Goal: Ask a question: Seek information or help from site administrators or community

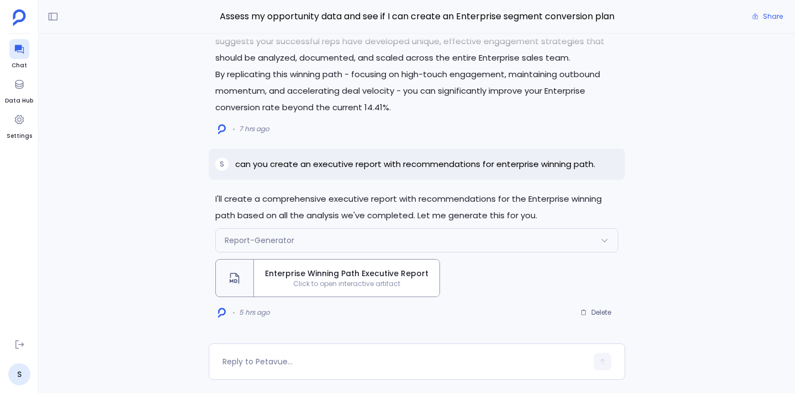
click at [363, 283] on span "Click to open interactive artifact" at bounding box center [346, 284] width 185 height 9
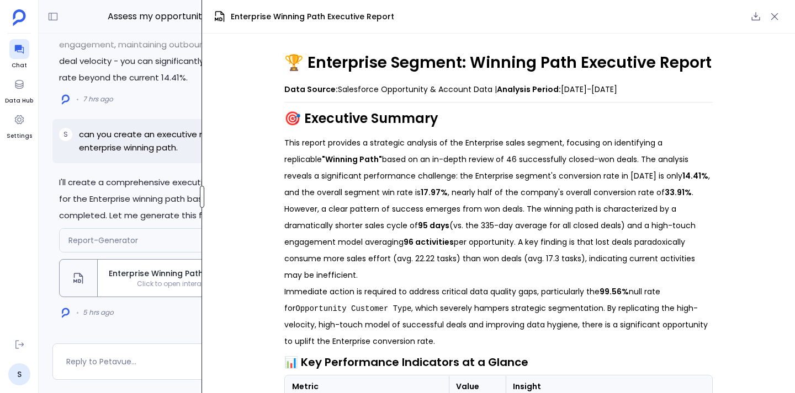
click at [200, 170] on div "Assess my opportunity data and see if I can create an Enterprise segment conver…" at bounding box center [417, 196] width 756 height 393
click at [753, 12] on icon "button" at bounding box center [755, 16] width 11 height 11
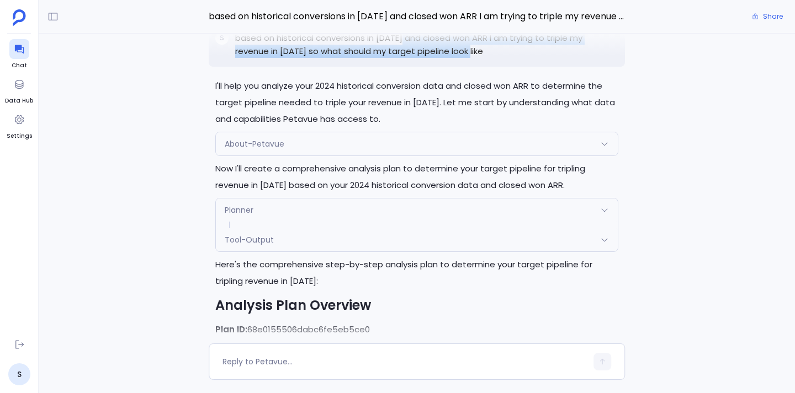
drag, startPoint x: 404, startPoint y: 72, endPoint x: 446, endPoint y: 88, distance: 45.2
click at [446, 58] on p "based on historical conversions in [DATE] and closed won ARR I am trying to tri…" at bounding box center [426, 44] width 383 height 26
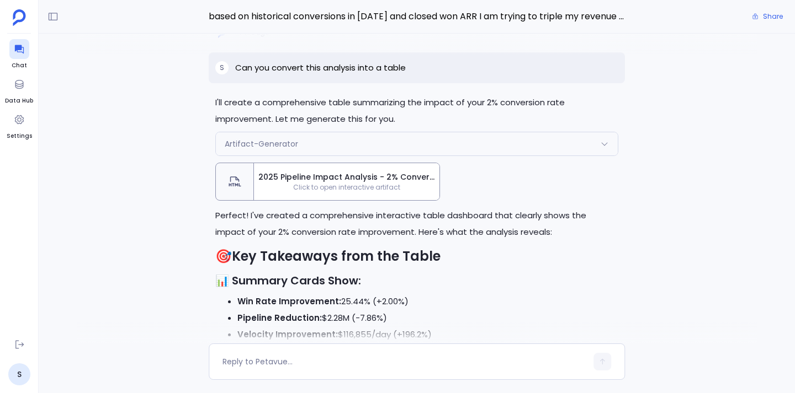
scroll to position [-4686, 0]
click at [351, 191] on span "Click to open interactive artifact" at bounding box center [346, 187] width 185 height 9
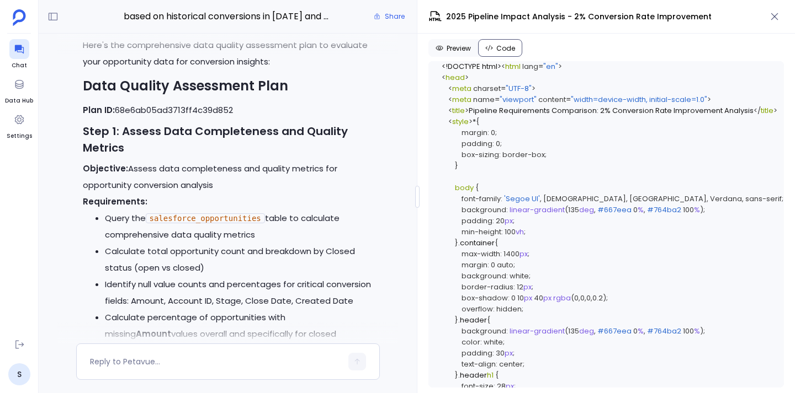
scroll to position [-5594, 0]
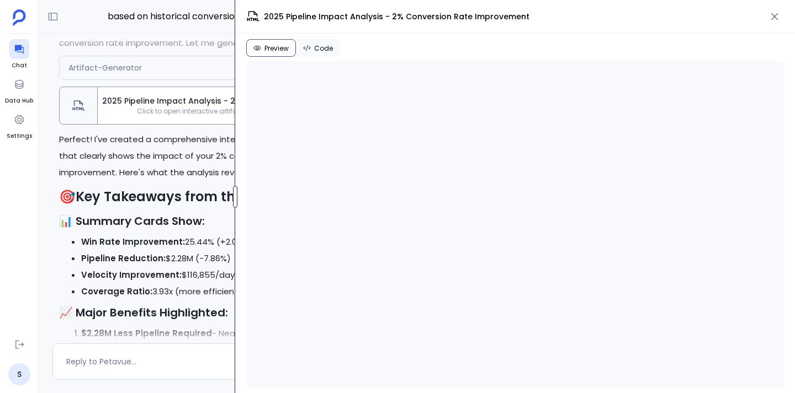
click at [233, 204] on div "based on historical conversions in 2024 and closed won ARR I am trying to tripl…" at bounding box center [417, 196] width 756 height 393
click at [317, 44] on span "Code" at bounding box center [323, 48] width 19 height 9
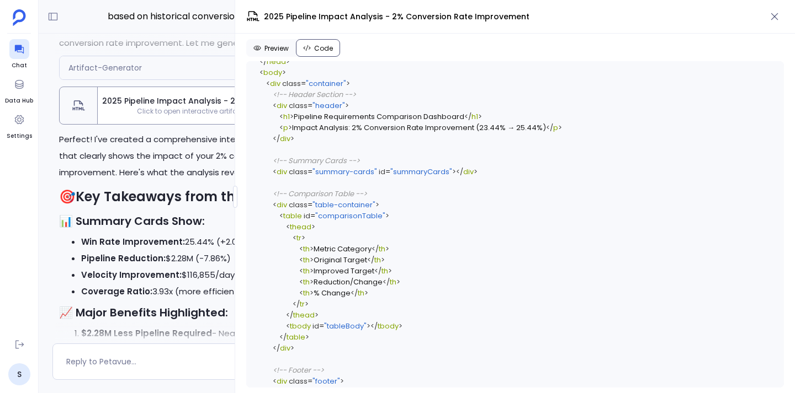
scroll to position [1569, 0]
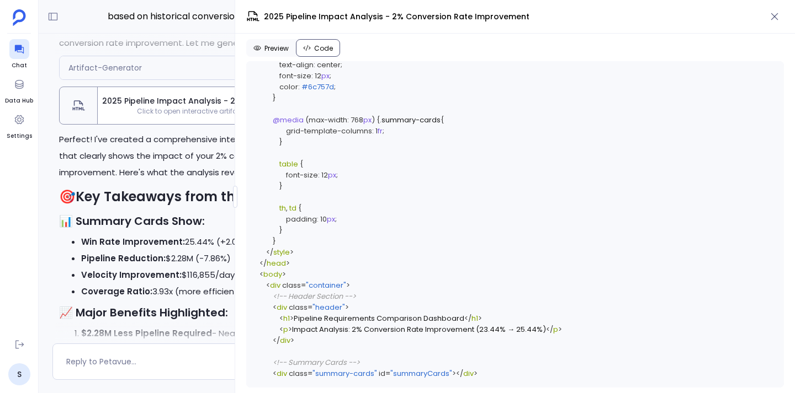
click at [279, 50] on span "Preview" at bounding box center [276, 48] width 24 height 9
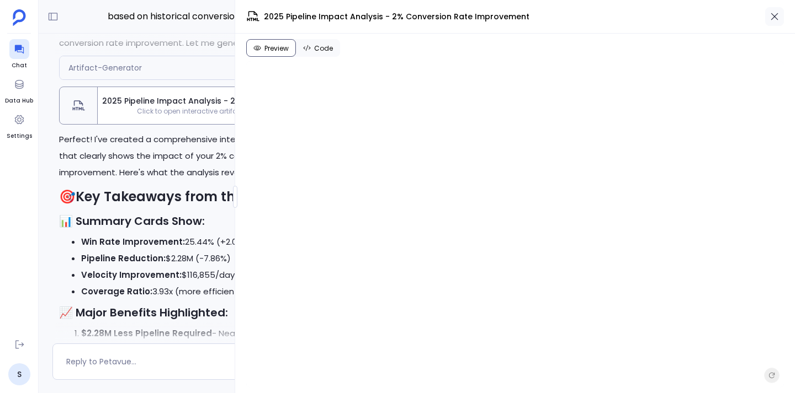
click at [774, 17] on icon "button" at bounding box center [774, 16] width 7 height 7
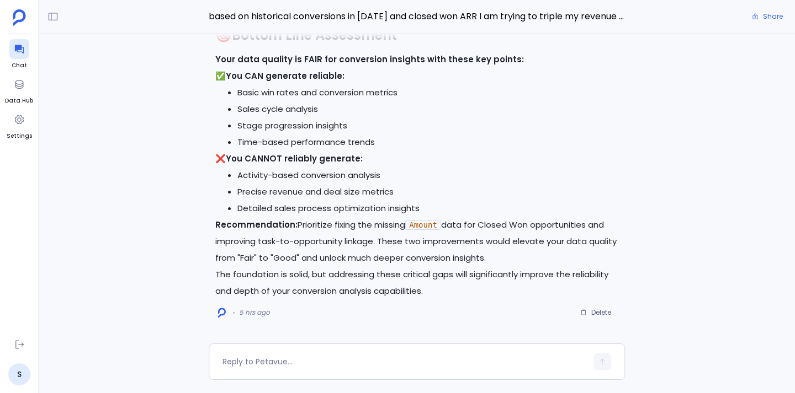
scroll to position [0, 0]
click at [311, 359] on textarea at bounding box center [404, 361] width 364 height 11
type textarea "Can you put the above insights in an artifact"
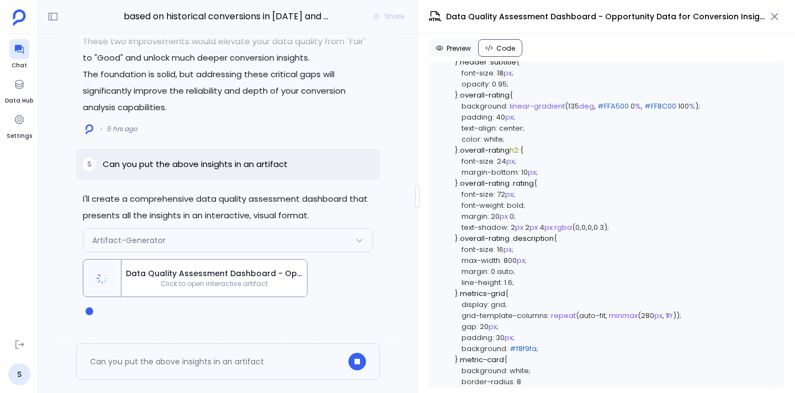
scroll to position [622, 0]
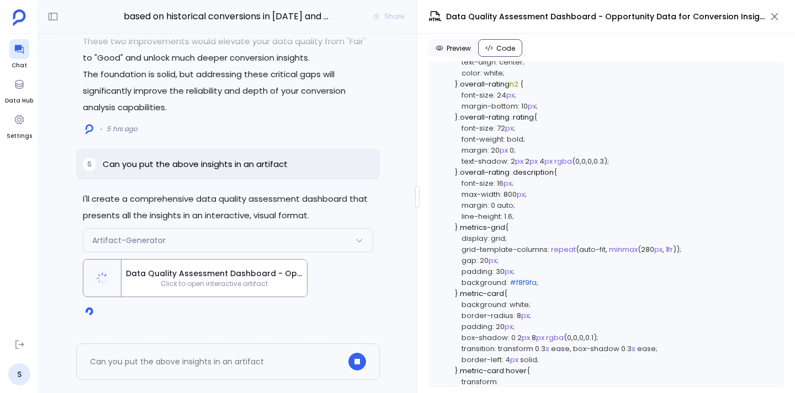
click at [357, 236] on div "Artifact-Generator" at bounding box center [227, 240] width 289 height 23
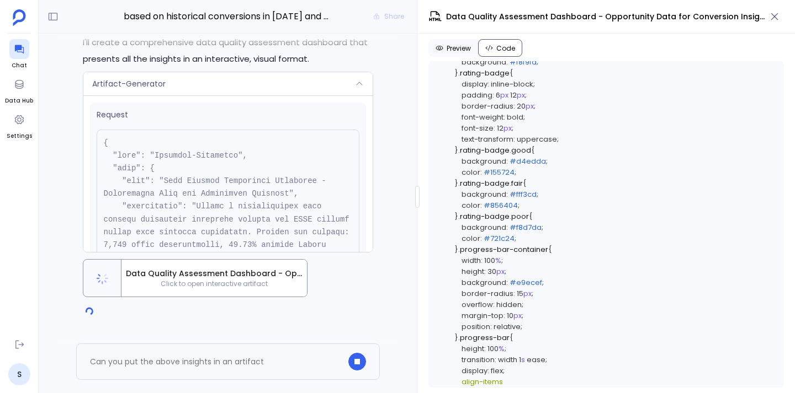
scroll to position [0, 0]
click at [359, 87] on icon at bounding box center [359, 83] width 9 height 9
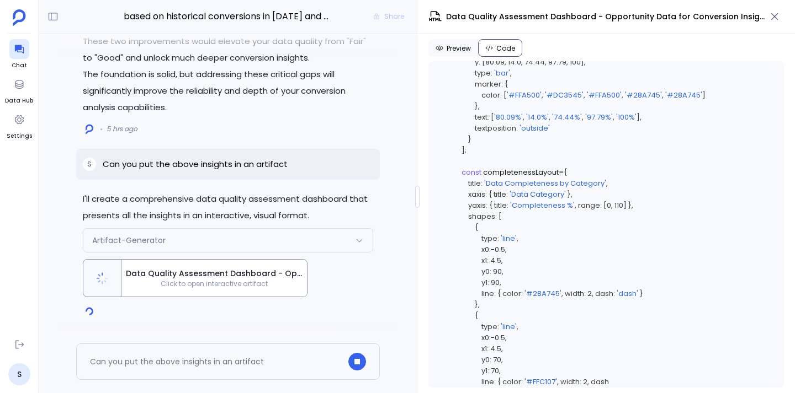
scroll to position [10281, 0]
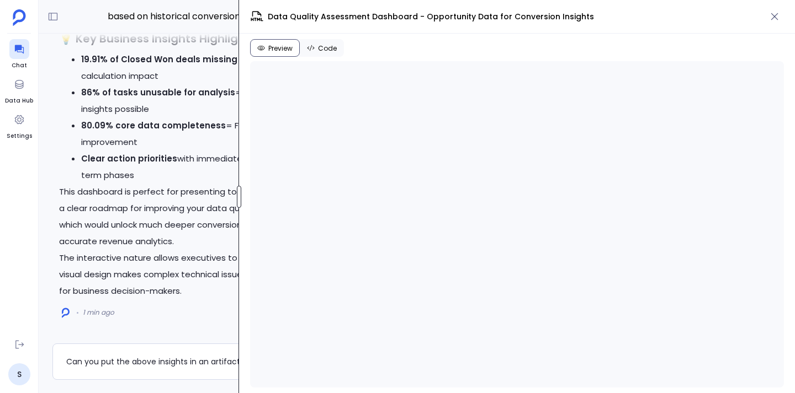
click at [238, 178] on div "based on historical conversions in 2024 and closed won ARR I am trying to tripl…" at bounding box center [417, 196] width 756 height 393
click at [775, 20] on icon "button" at bounding box center [774, 16] width 11 height 11
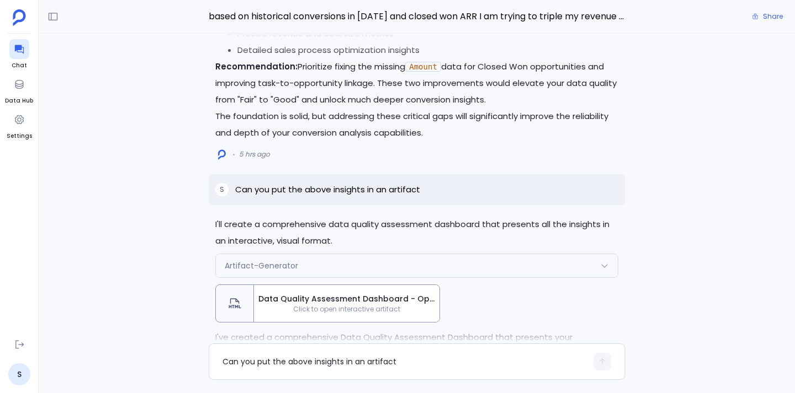
scroll to position [-829, 0]
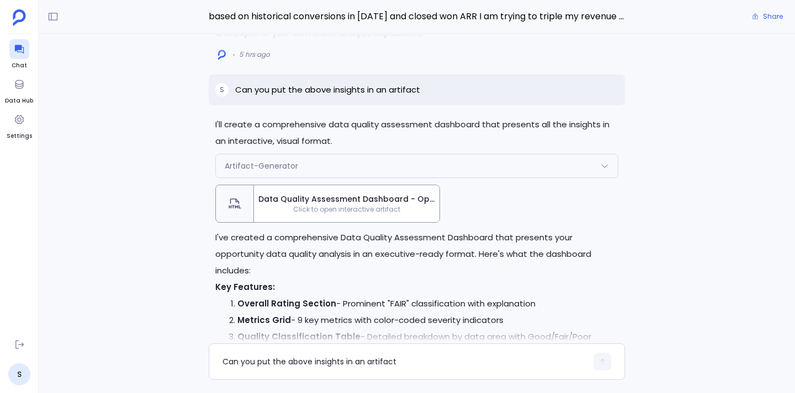
click at [339, 222] on div "Data Quality Assessment Dashboard - Opportunity Data for Conversion Insights Cl…" at bounding box center [346, 203] width 185 height 37
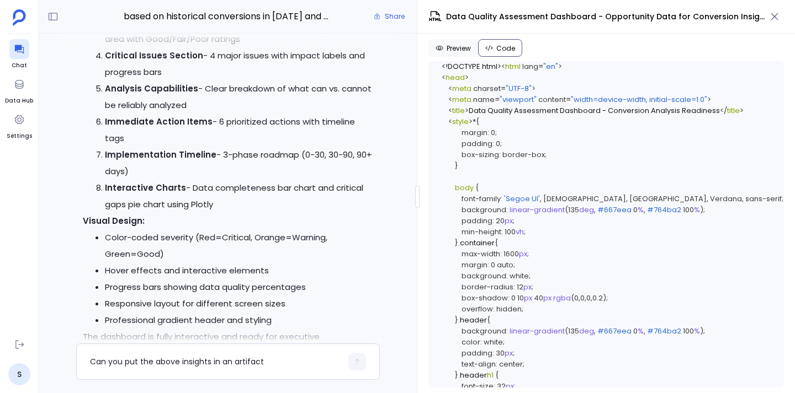
scroll to position [-1128, 0]
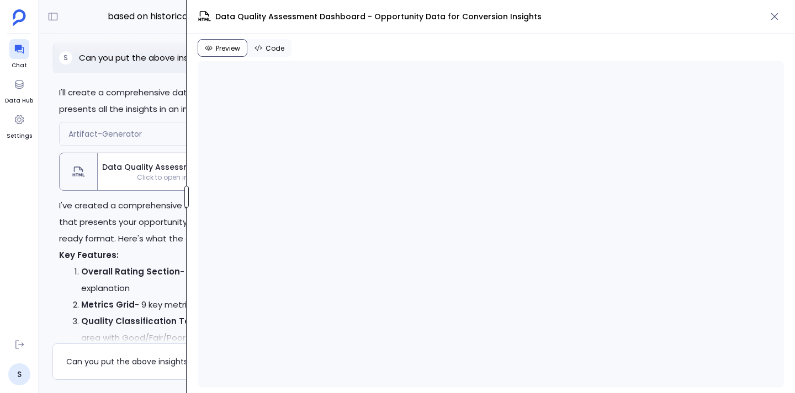
click at [138, 166] on div "based on historical conversions in 2024 and closed won ARR I am trying to tripl…" at bounding box center [417, 196] width 756 height 393
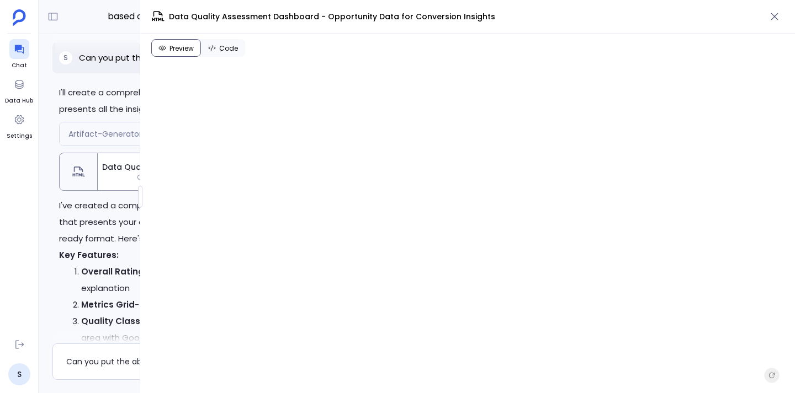
click at [219, 49] on button "Code" at bounding box center [223, 48] width 44 height 18
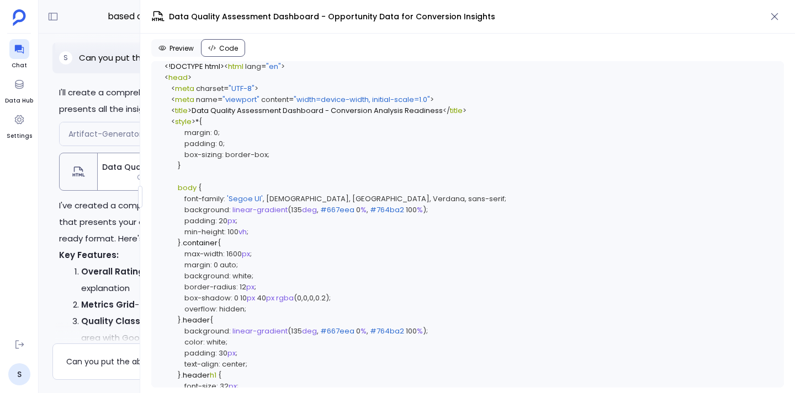
scroll to position [11062, 0]
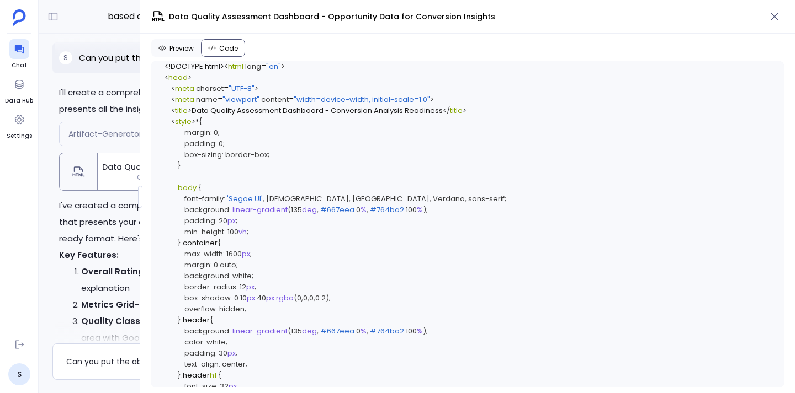
scroll to position [0, 0]
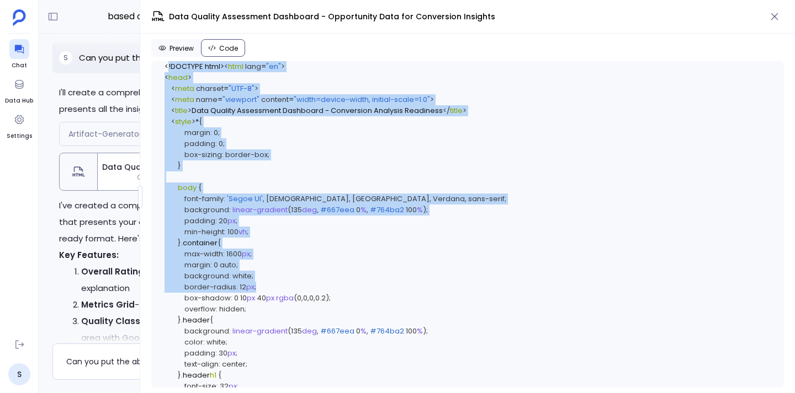
drag, startPoint x: 164, startPoint y: 77, endPoint x: 318, endPoint y: 338, distance: 303.2
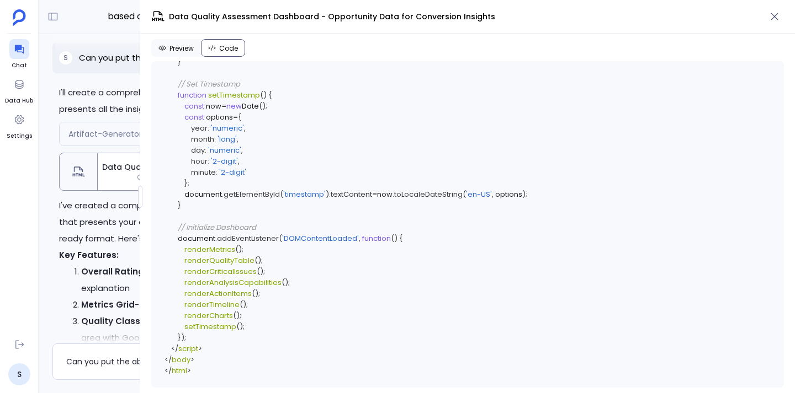
scroll to position [11062, 0]
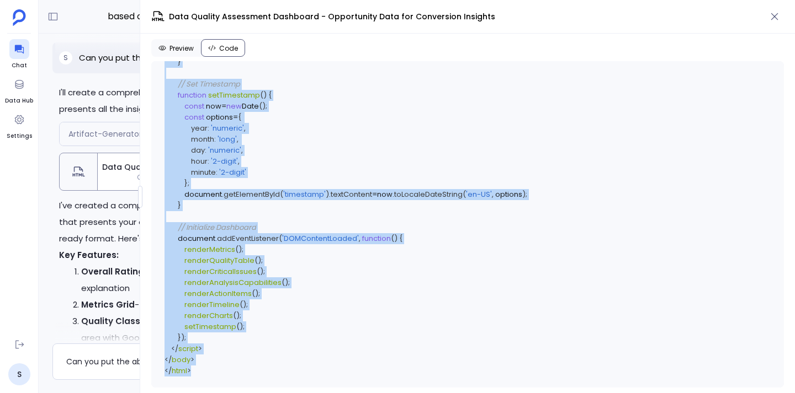
copy code "<!DOCTYPE html> < html lang = "en" > < head > < meta charset = "UTF-8" > < meta…"
click at [770, 13] on icon "button" at bounding box center [774, 16] width 11 height 11
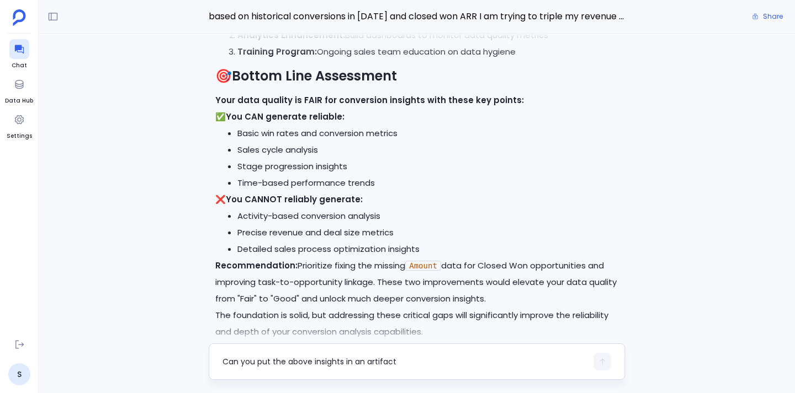
click at [261, 366] on textarea "Can you put the above insights in an artifact" at bounding box center [404, 361] width 364 height 11
type textarea "Can you create the above dashboard in markdown format?"
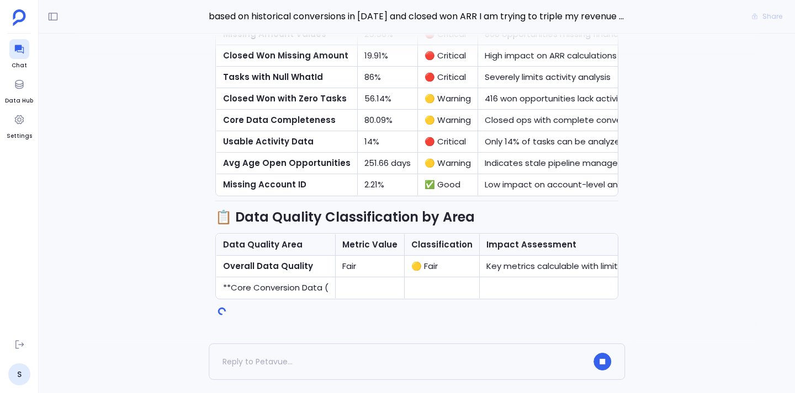
scroll to position [0, 0]
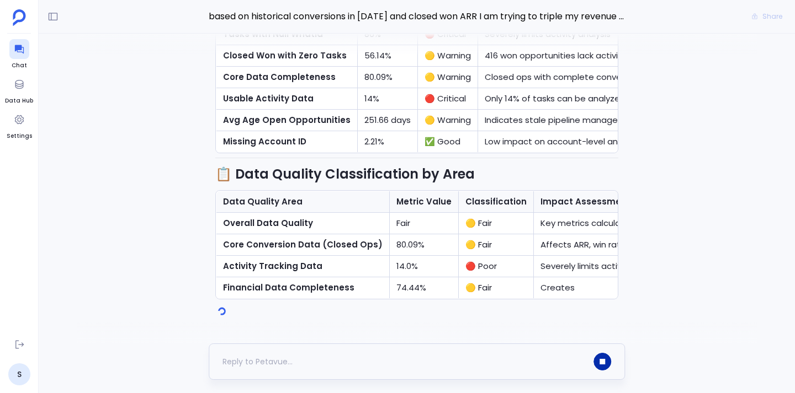
click at [600, 361] on icon "button" at bounding box center [602, 362] width 4 height 4
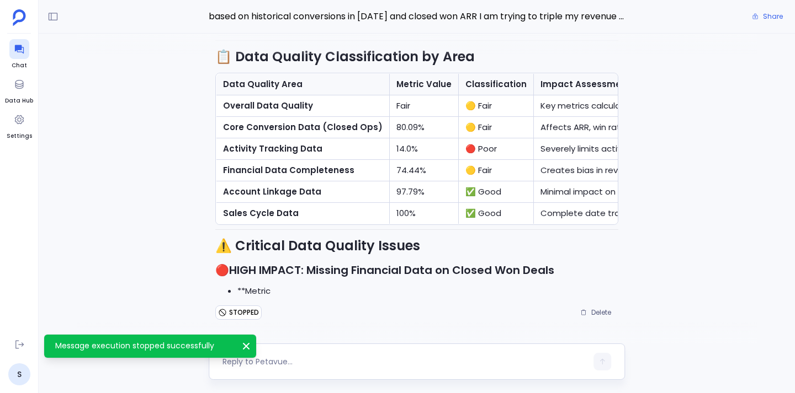
click at [244, 347] on icon "Message execution stopped successfully" at bounding box center [246, 346] width 11 height 11
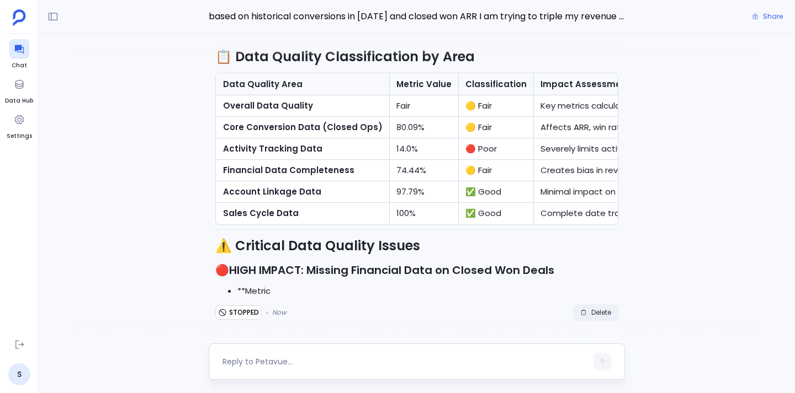
click at [591, 316] on span "Delete" at bounding box center [601, 312] width 20 height 9
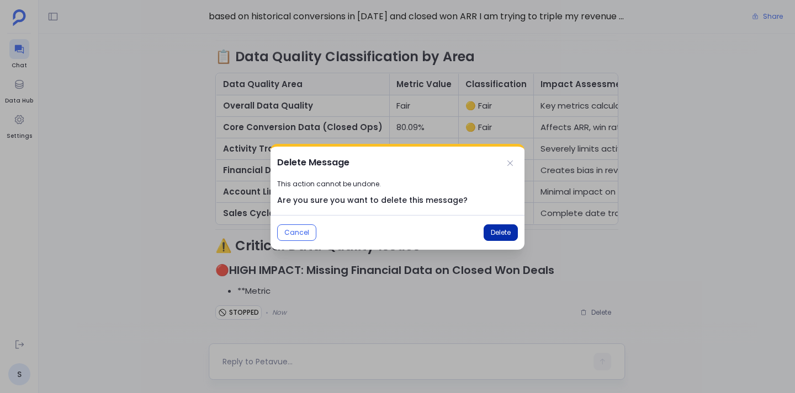
click at [499, 235] on span "Delete" at bounding box center [501, 232] width 20 height 9
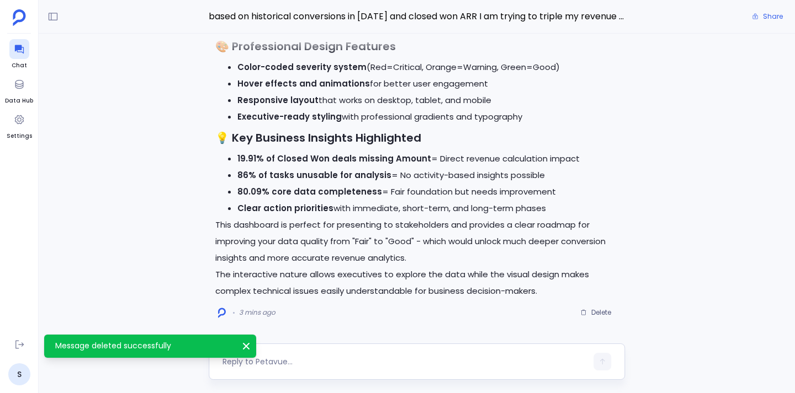
click at [334, 364] on textarea at bounding box center [404, 361] width 364 height 11
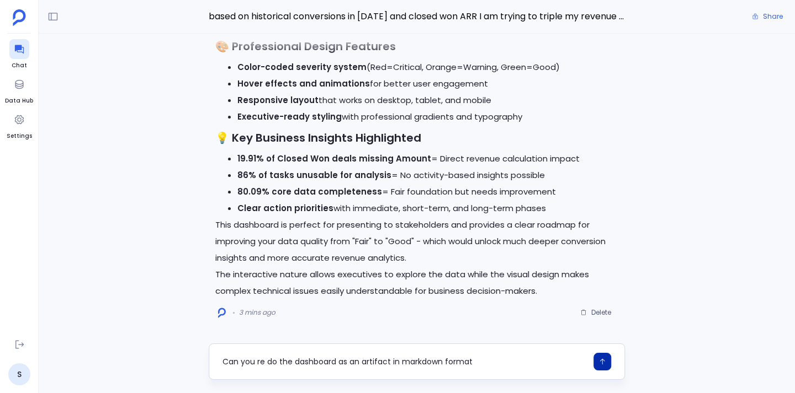
type textarea "Can you re do the dashboard as an artifact in markdown format?"
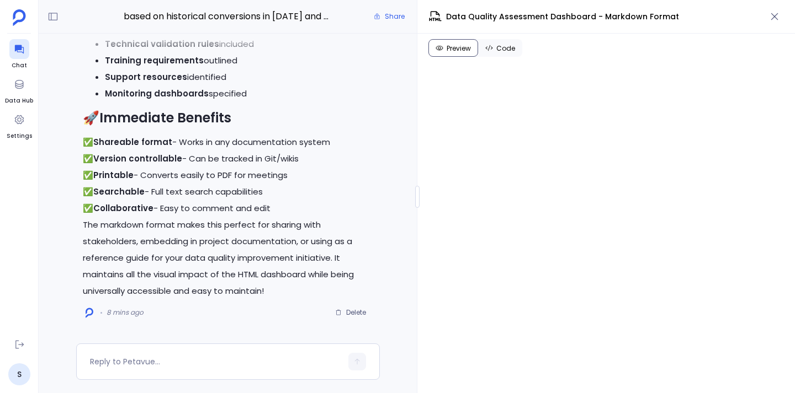
click at [509, 51] on span "Code" at bounding box center [505, 48] width 19 height 9
click at [461, 49] on span "Preview" at bounding box center [458, 48] width 24 height 9
click at [772, 17] on icon "button" at bounding box center [774, 16] width 11 height 11
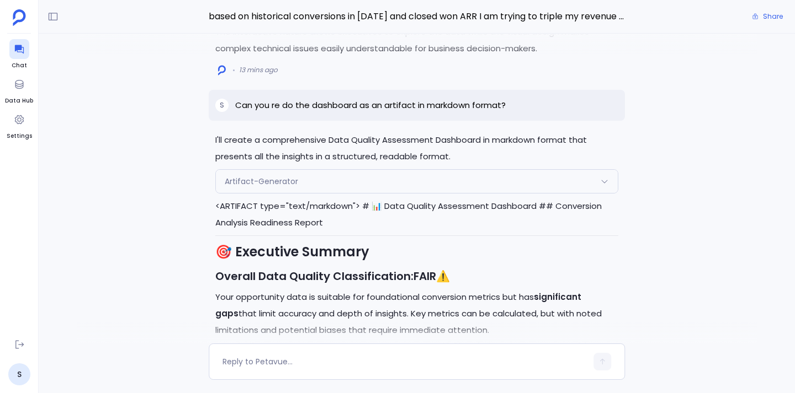
scroll to position [-7704, 0]
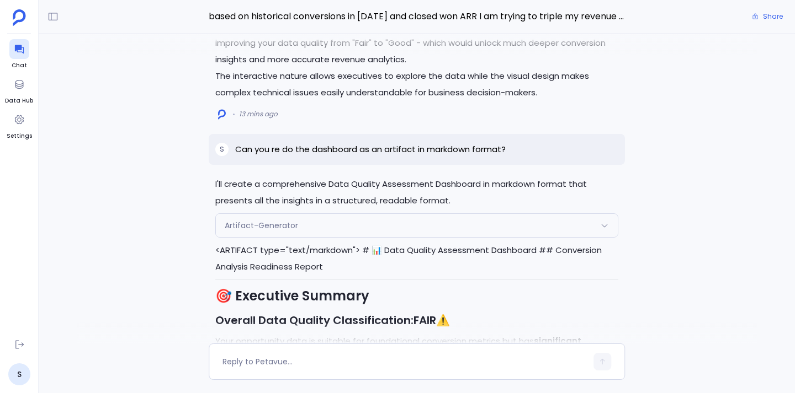
click at [364, 223] on div "Artifact-Generator" at bounding box center [417, 225] width 402 height 23
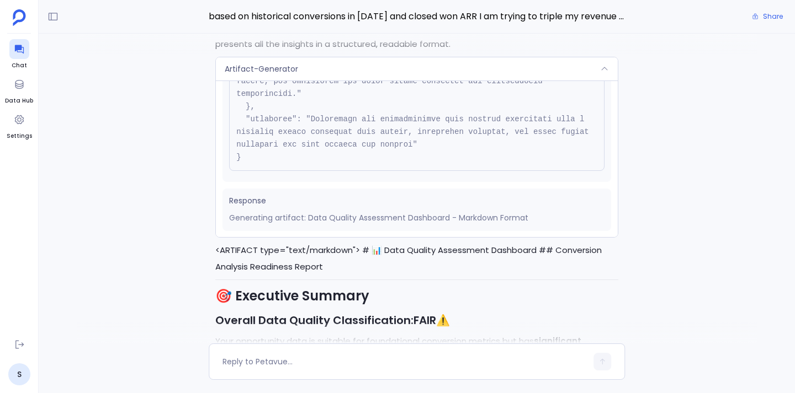
scroll to position [263, 0]
click at [598, 69] on div "Artifact-Generator" at bounding box center [417, 68] width 402 height 23
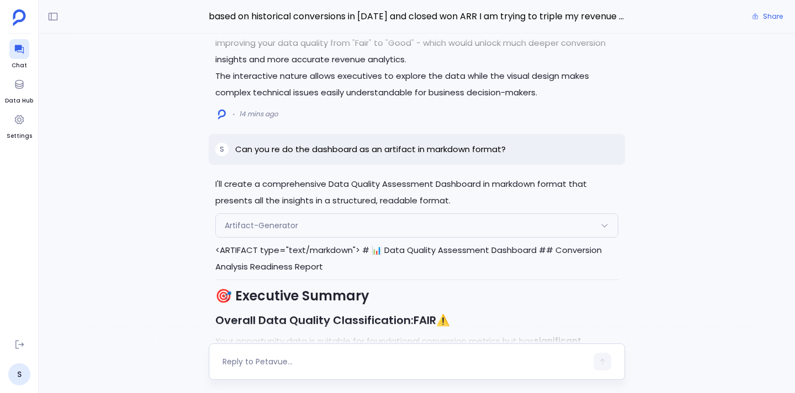
click at [329, 361] on textarea at bounding box center [404, 361] width 364 height 11
type textarea "Can you show this in a canvas so that I can download it"
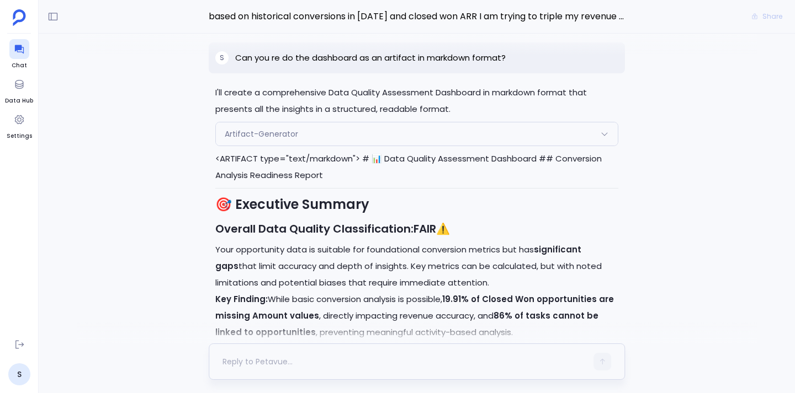
scroll to position [0, 0]
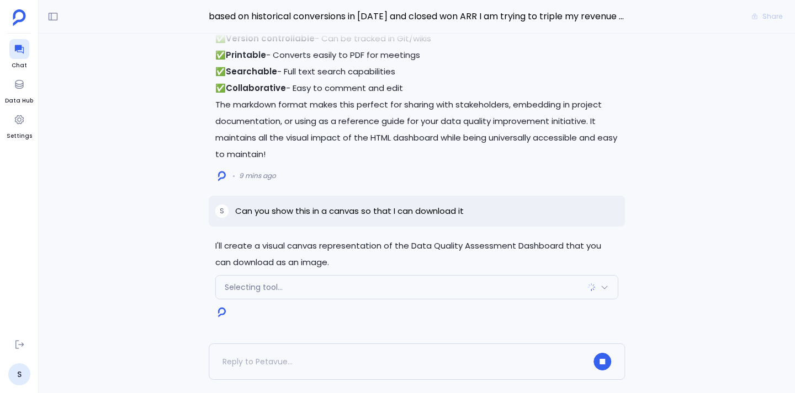
click at [472, 289] on div "Selecting tool..." at bounding box center [417, 287] width 402 height 23
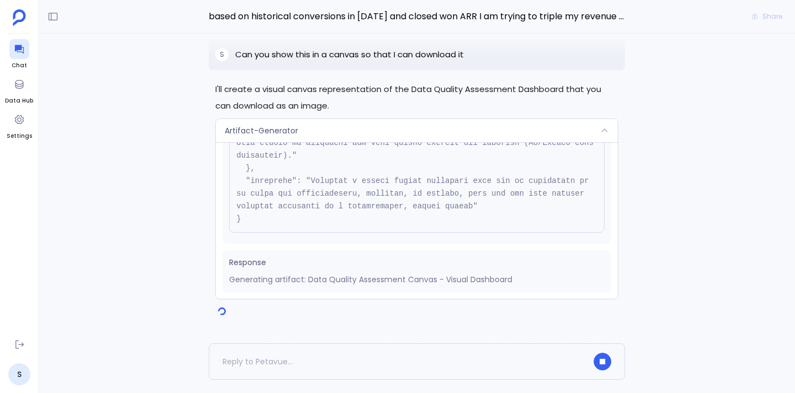
scroll to position [276, 0]
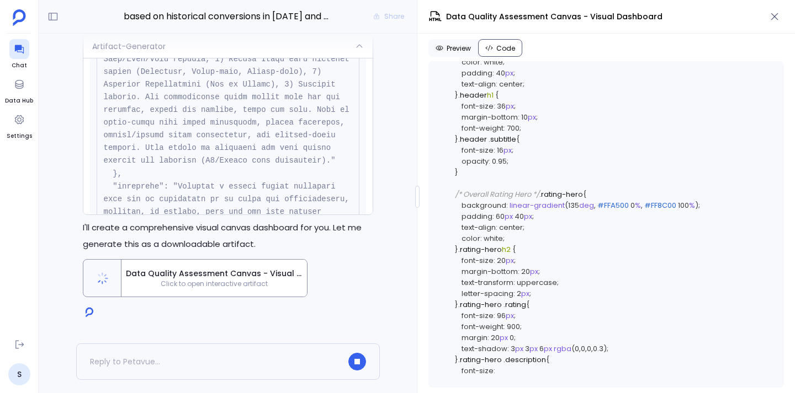
click at [354, 46] on div at bounding box center [227, 45] width 340 height 22
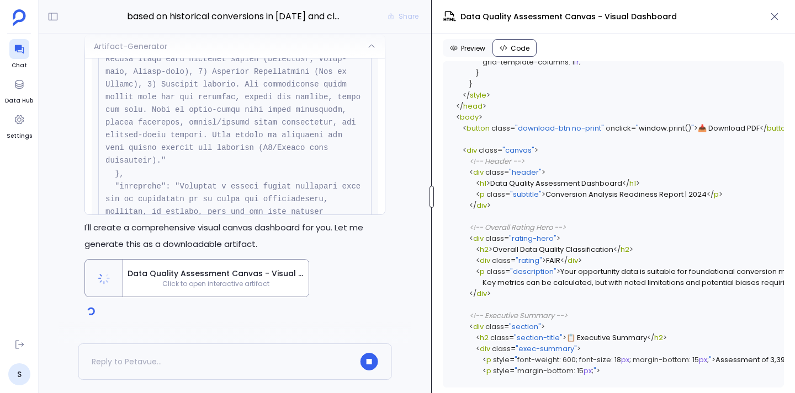
scroll to position [5613, 0]
click at [430, 252] on div "based on historical conversions in 2024 and closed won ARR I am trying to tripl…" at bounding box center [417, 196] width 756 height 393
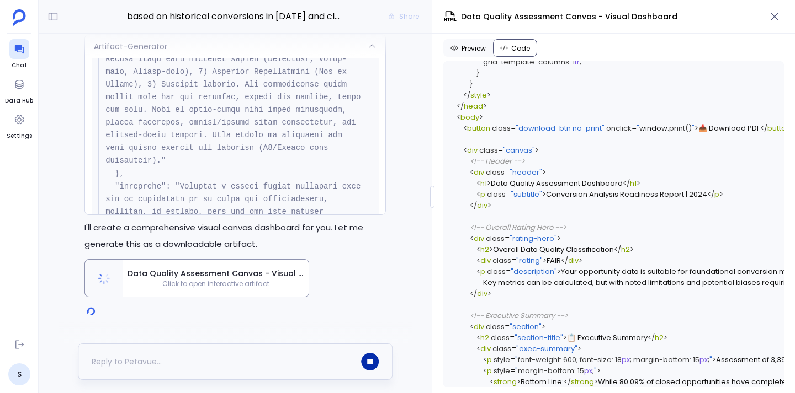
click at [370, 367] on button "button" at bounding box center [370, 362] width 18 height 18
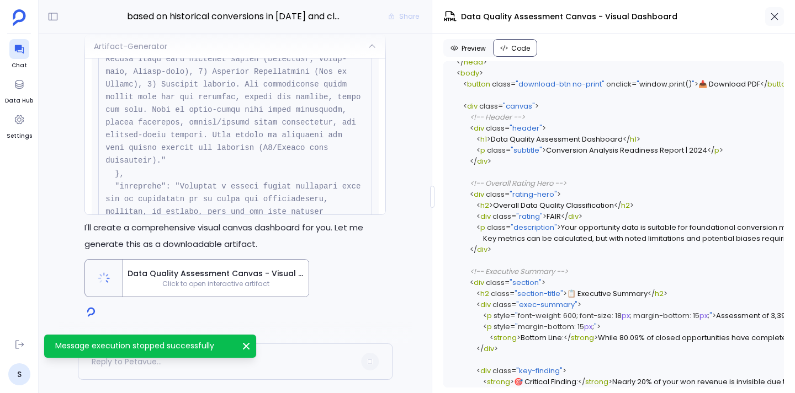
scroll to position [5712, 0]
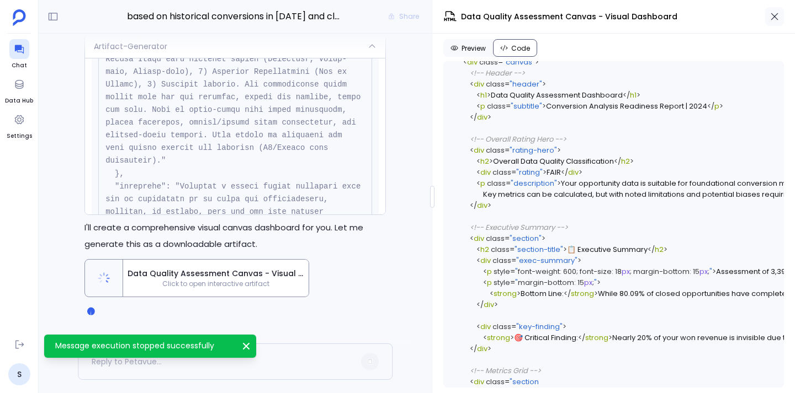
click at [775, 19] on icon "button" at bounding box center [774, 16] width 11 height 11
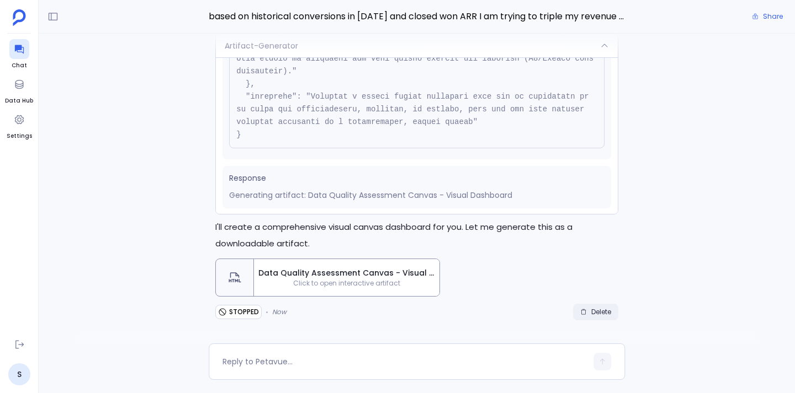
scroll to position [1, 0]
click at [596, 311] on span "Delete" at bounding box center [601, 312] width 20 height 9
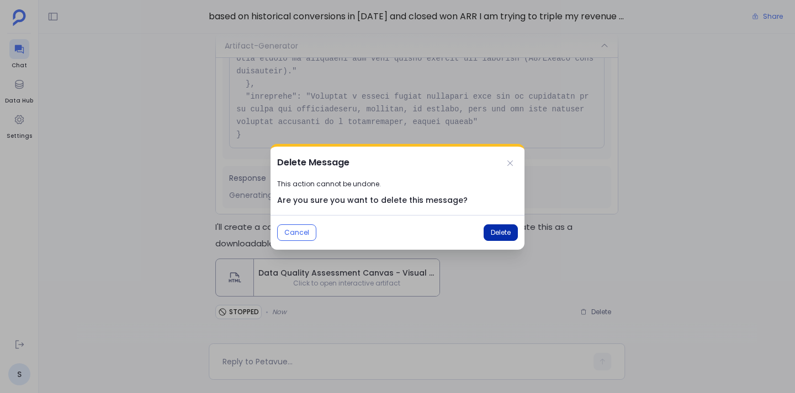
click at [498, 232] on span "Delete" at bounding box center [501, 232] width 20 height 9
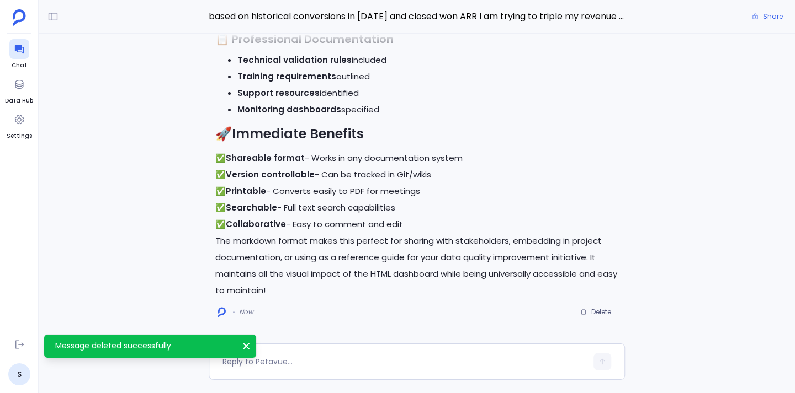
scroll to position [263, 0]
click at [604, 308] on span "Delete" at bounding box center [601, 312] width 20 height 9
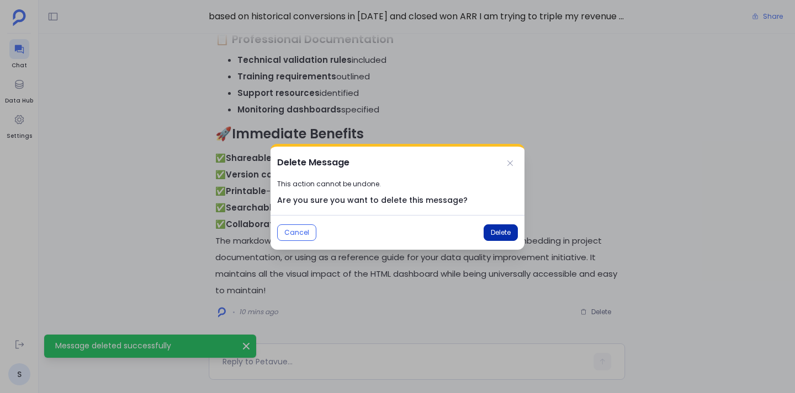
click at [506, 233] on span "Delete" at bounding box center [501, 232] width 20 height 9
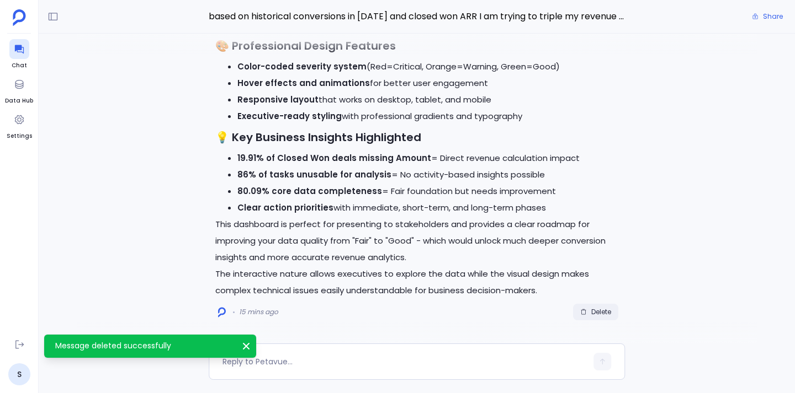
click at [595, 313] on span "Delete" at bounding box center [601, 312] width 20 height 9
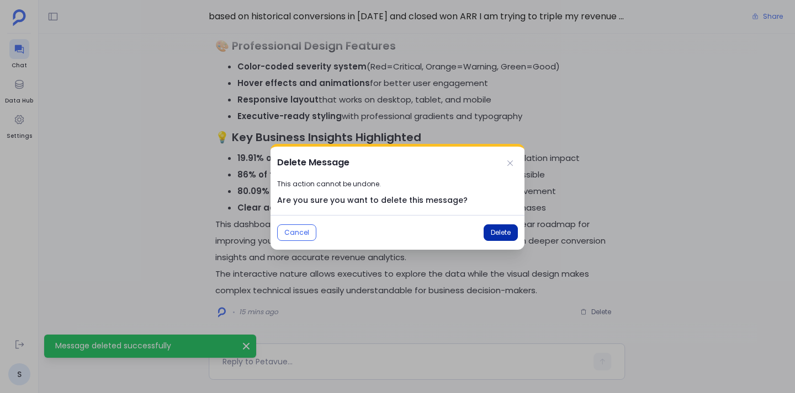
click at [507, 239] on button "Delete" at bounding box center [500, 233] width 34 height 17
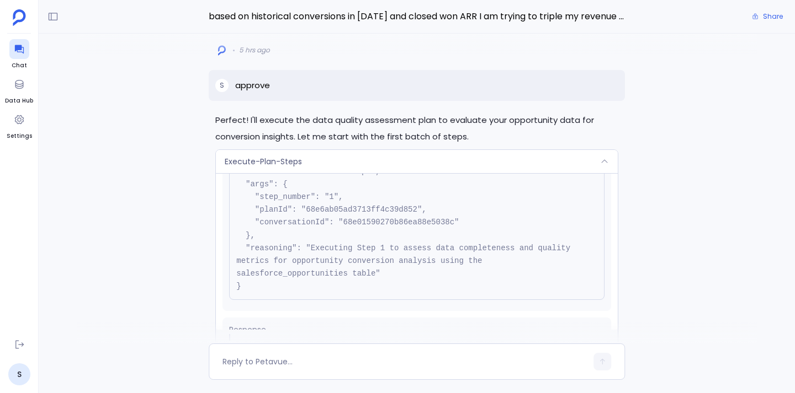
scroll to position [-2315, 0]
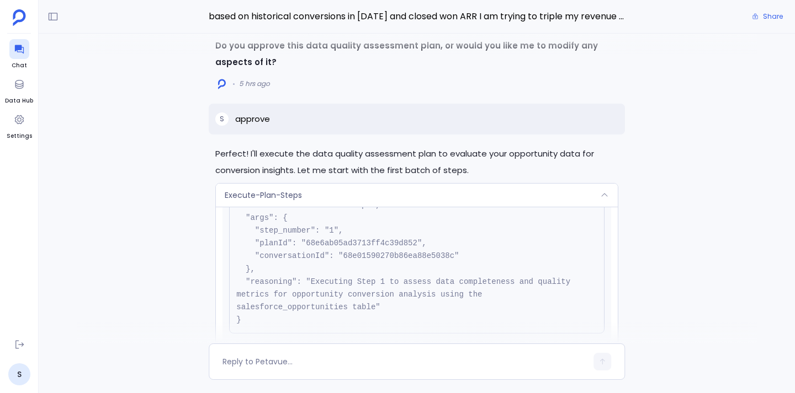
click at [602, 191] on div at bounding box center [604, 195] width 9 height 9
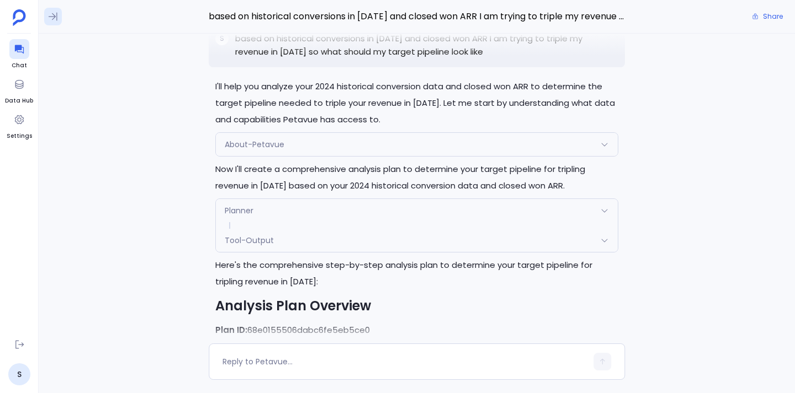
scroll to position [-10743, 0]
click at [53, 15] on icon at bounding box center [52, 16] width 11 height 11
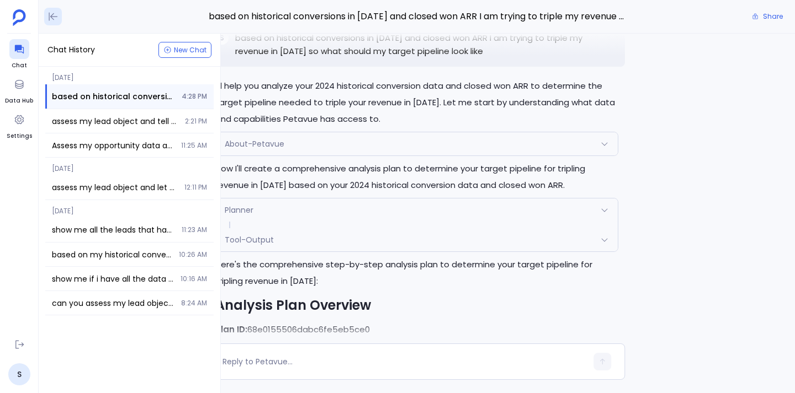
click at [53, 15] on icon at bounding box center [52, 16] width 11 height 11
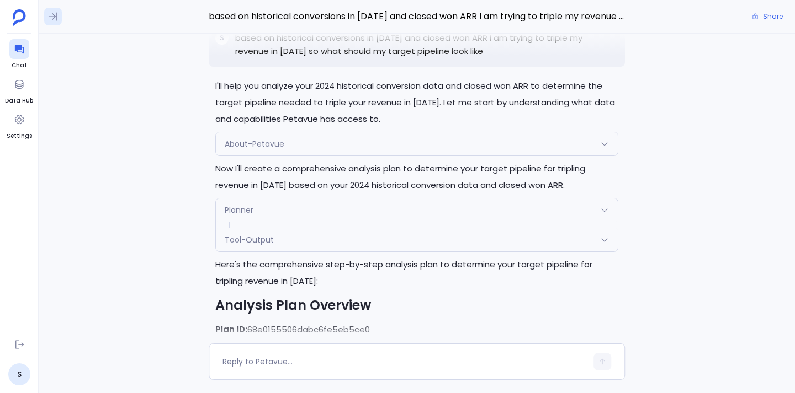
click at [53, 15] on icon at bounding box center [52, 16] width 11 height 11
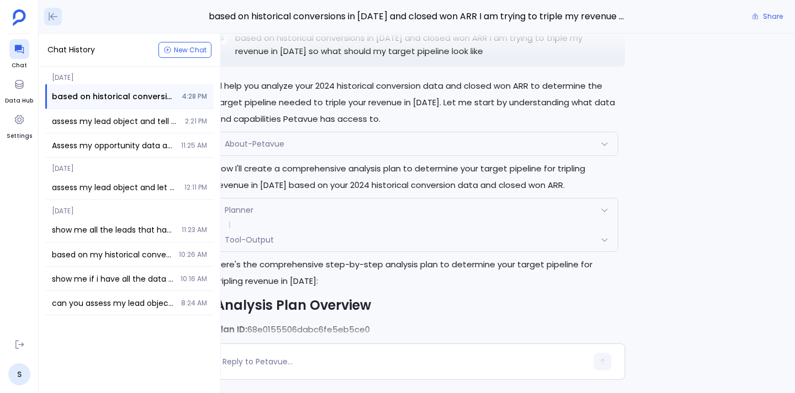
click at [53, 15] on icon at bounding box center [52, 16] width 11 height 11
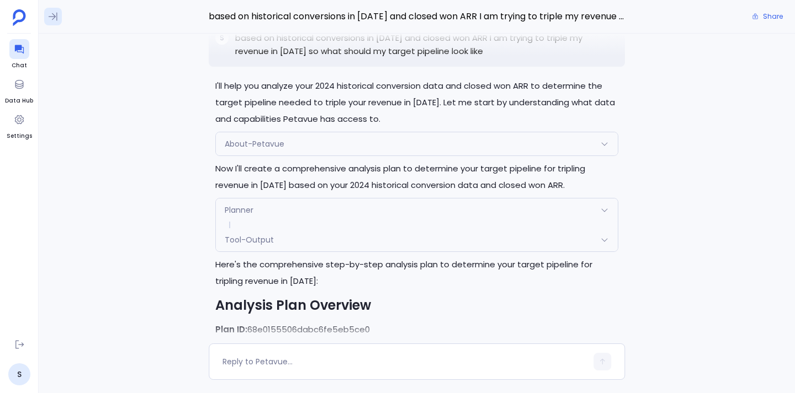
click at [55, 21] on icon at bounding box center [52, 16] width 11 height 11
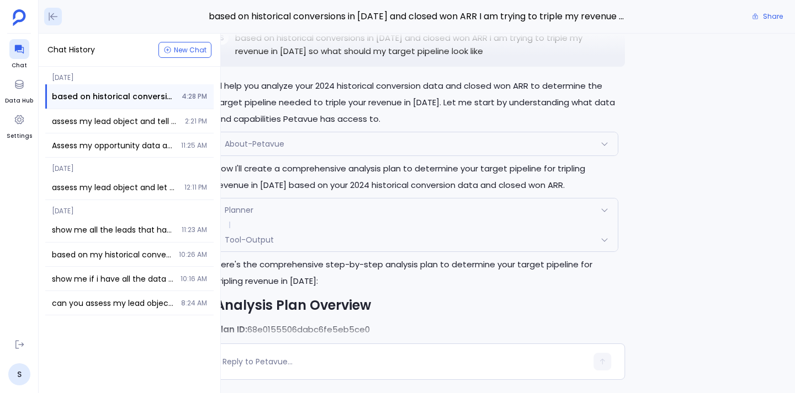
click at [55, 16] on icon at bounding box center [52, 16] width 11 height 11
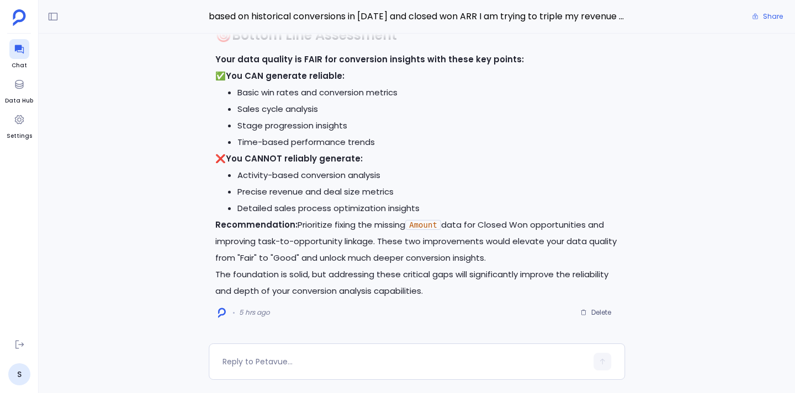
scroll to position [0, 0]
click at [14, 88] on icon at bounding box center [19, 84] width 11 height 11
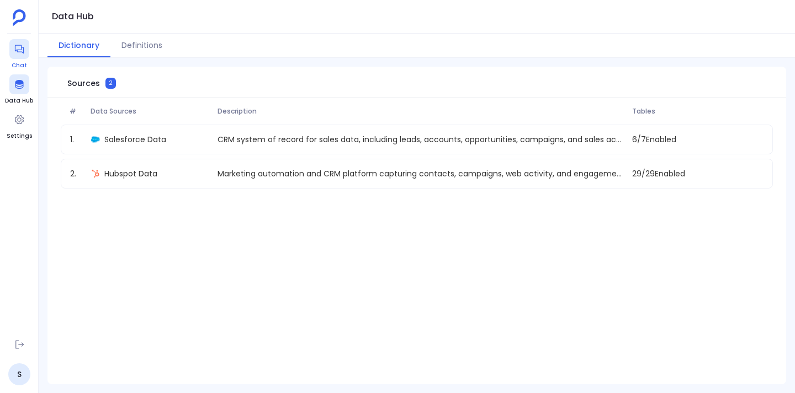
click at [19, 47] on icon at bounding box center [19, 49] width 11 height 11
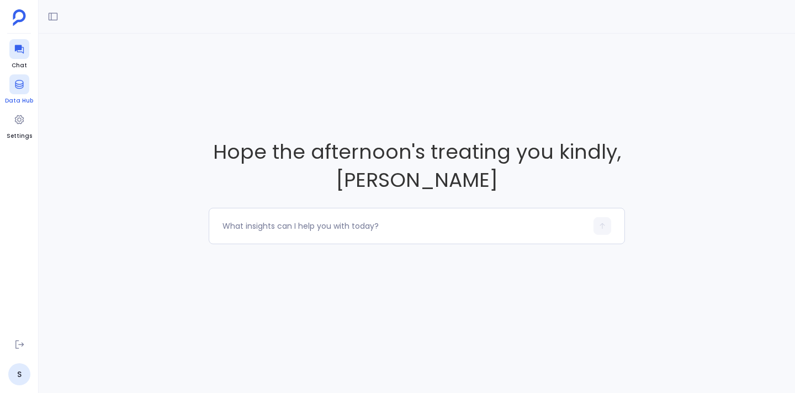
click at [23, 89] on icon at bounding box center [19, 84] width 11 height 11
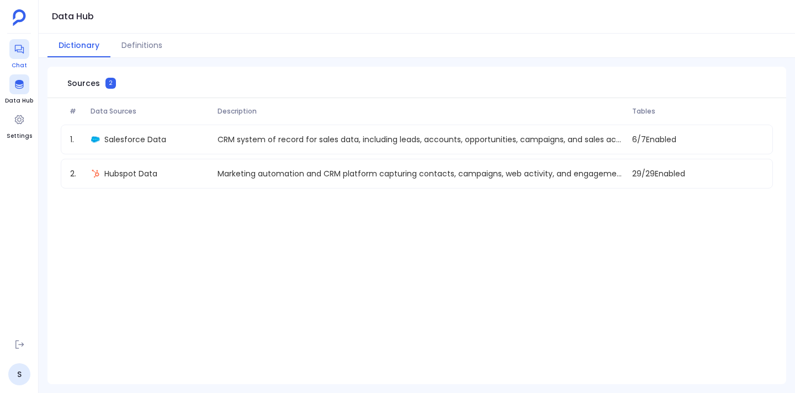
click at [23, 45] on icon at bounding box center [19, 49] width 11 height 11
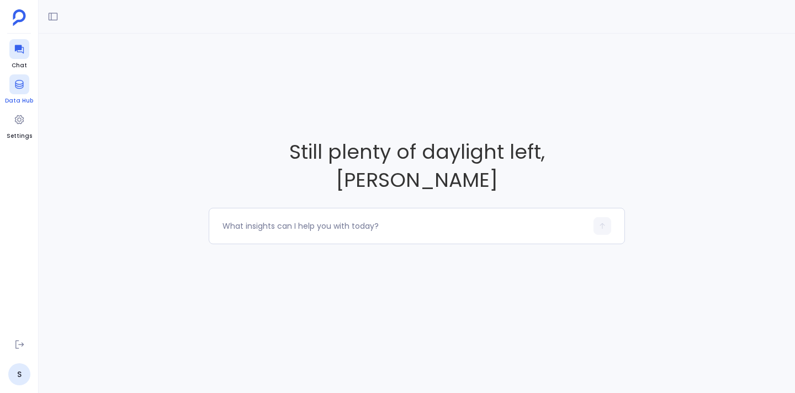
click at [18, 89] on icon at bounding box center [19, 84] width 8 height 9
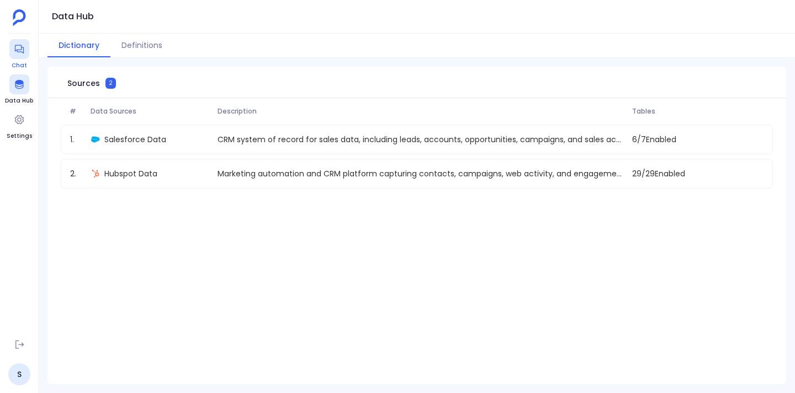
click at [16, 52] on icon at bounding box center [19, 49] width 11 height 11
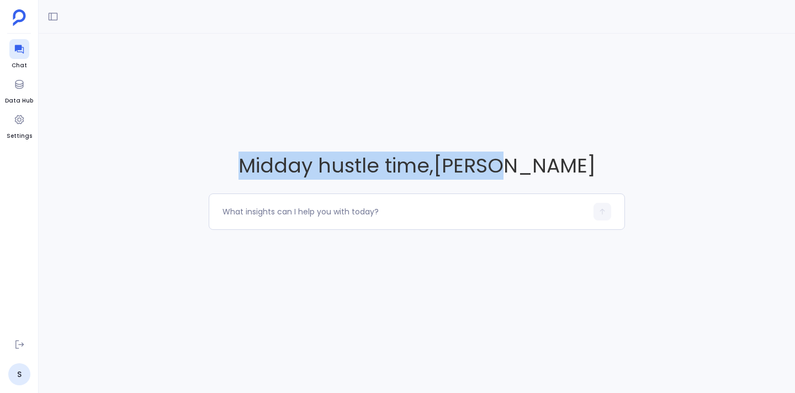
drag, startPoint x: 280, startPoint y: 169, endPoint x: 579, endPoint y: 171, distance: 299.1
click at [579, 171] on span "Midday hustle time , Samuel" at bounding box center [417, 166] width 416 height 28
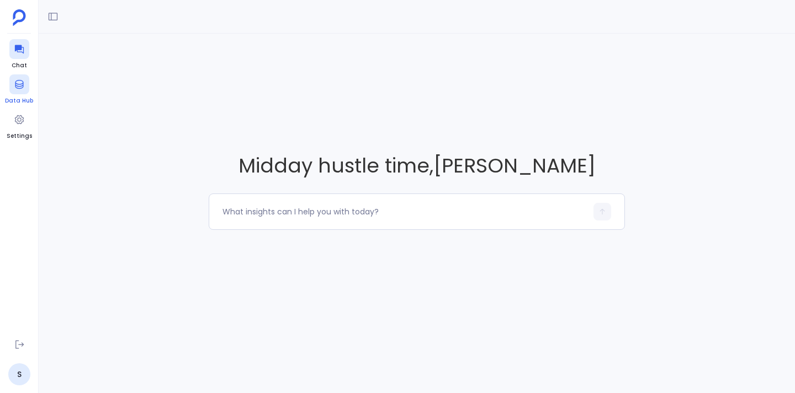
click at [22, 86] on icon at bounding box center [19, 84] width 11 height 11
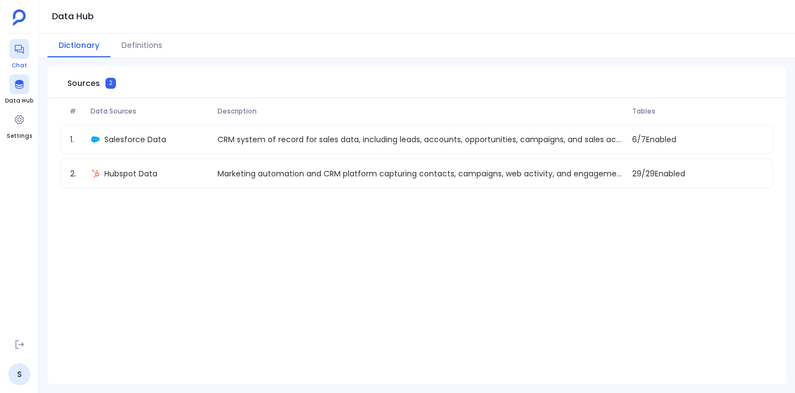
click at [20, 50] on icon at bounding box center [18, 49] width 9 height 9
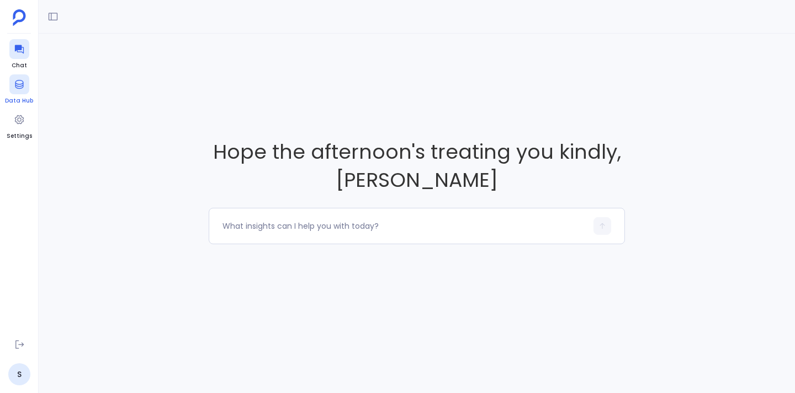
click at [19, 81] on icon at bounding box center [19, 84] width 8 height 9
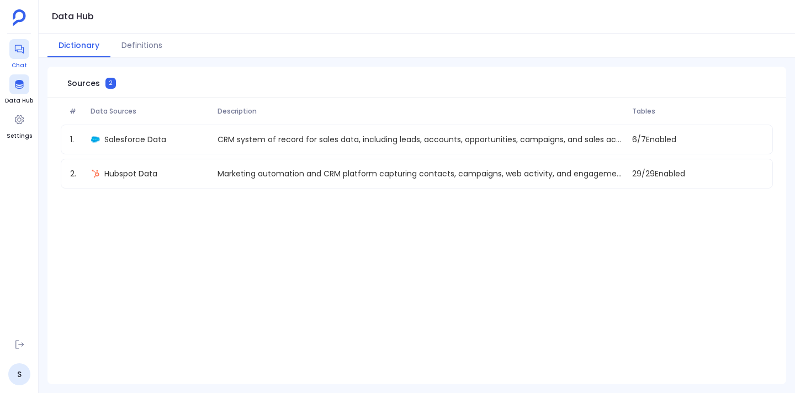
click at [18, 49] on icon at bounding box center [19, 49] width 11 height 11
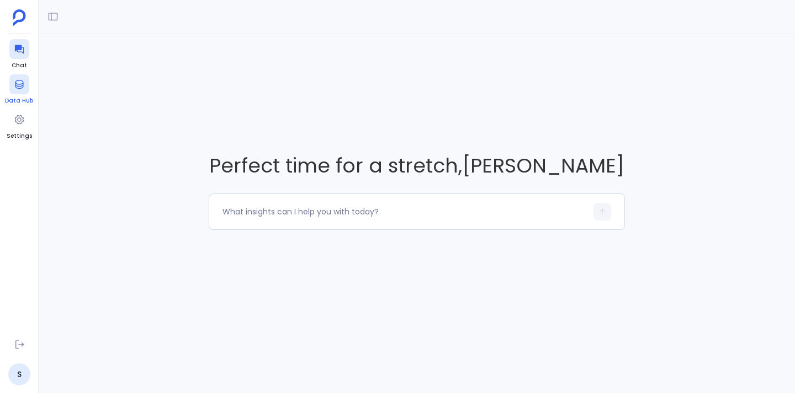
click at [16, 86] on icon at bounding box center [19, 84] width 8 height 9
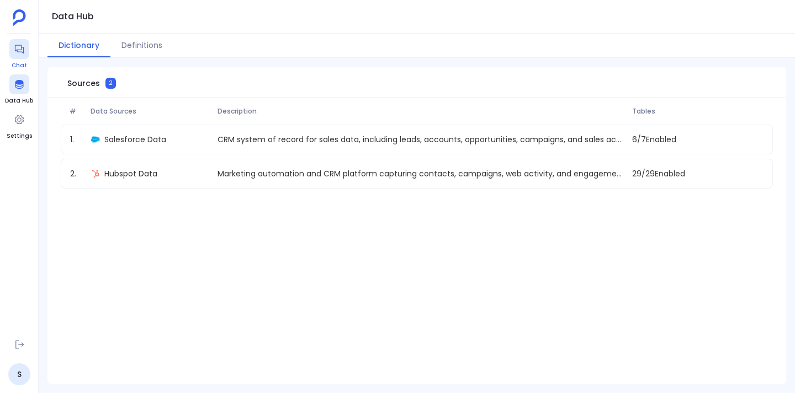
click at [14, 44] on icon at bounding box center [19, 49] width 11 height 11
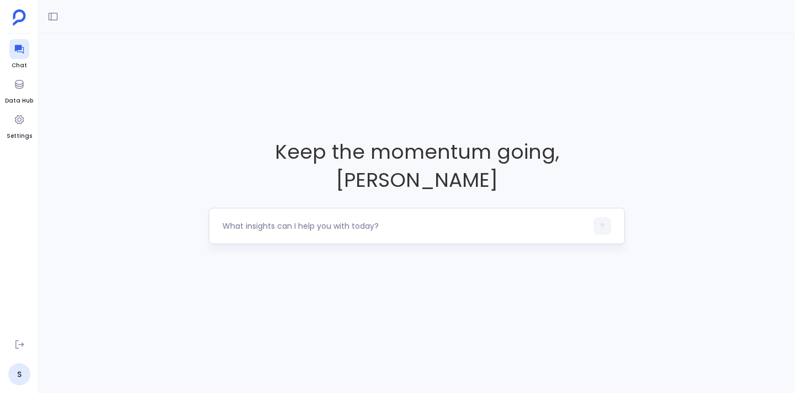
click at [370, 221] on textarea at bounding box center [404, 226] width 364 height 11
click at [436, 302] on div "Keep the momentum going , Samuel" at bounding box center [417, 191] width 756 height 315
click at [374, 221] on textarea at bounding box center [404, 226] width 364 height 11
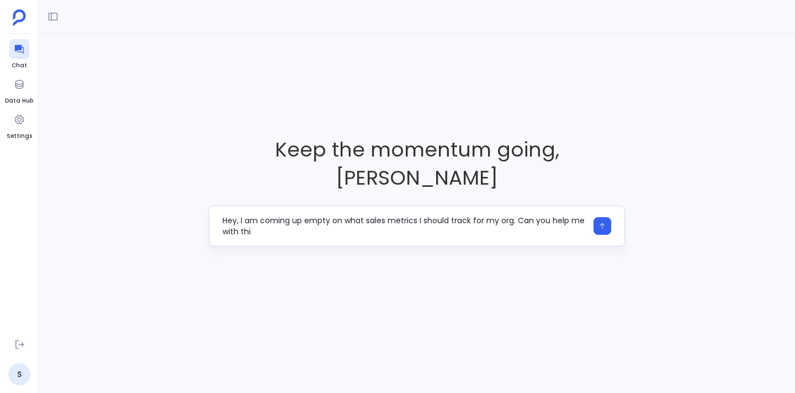
type textarea "Hey, I am coming up empty on what sales metrics I should track for my org. Can …"
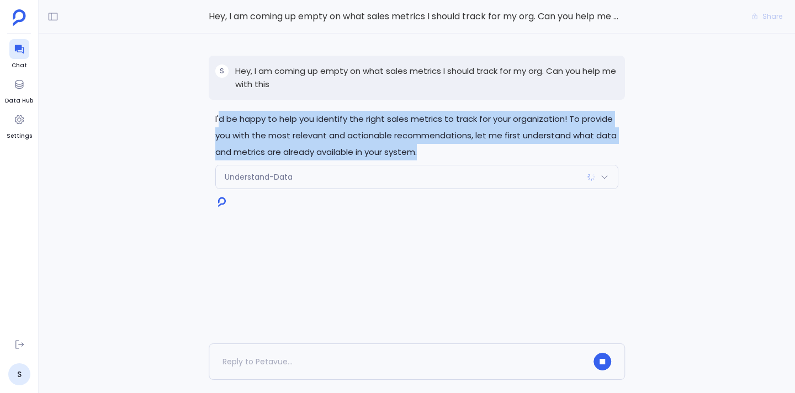
drag, startPoint x: 218, startPoint y: 116, endPoint x: 444, endPoint y: 156, distance: 228.6
click at [444, 156] on p "I'd be happy to help you identify the right sales metrics to track for your org…" at bounding box center [416, 136] width 403 height 50
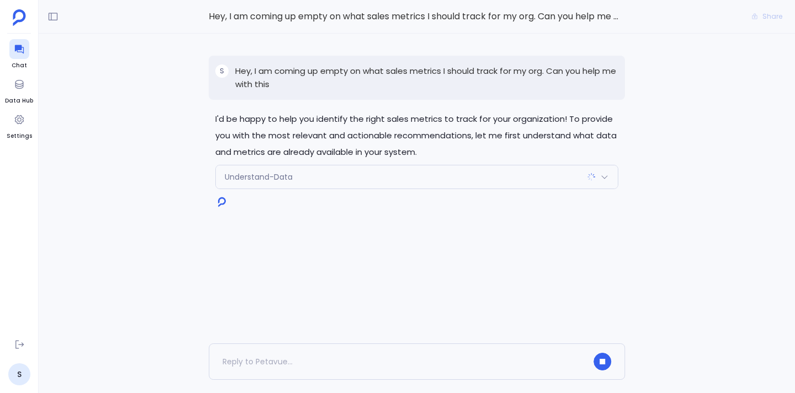
click at [530, 174] on div "Understand-Data" at bounding box center [417, 177] width 402 height 23
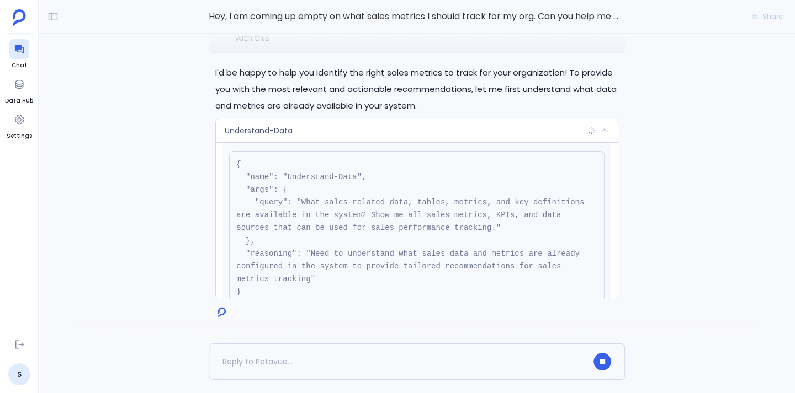
scroll to position [25, 0]
click at [432, 132] on div "Understand-Data" at bounding box center [417, 130] width 402 height 23
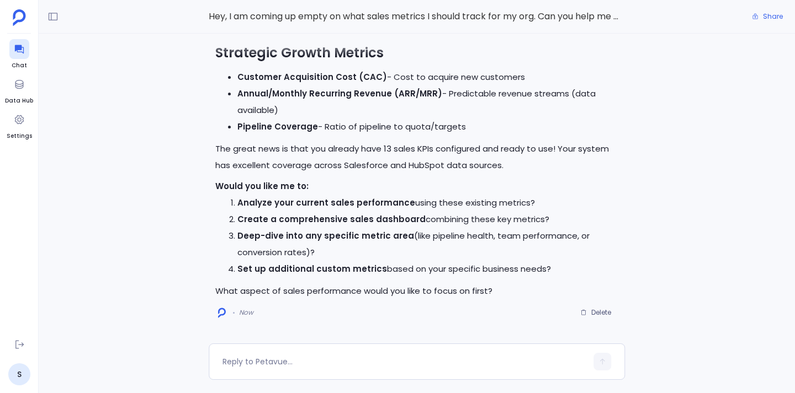
scroll to position [0, 0]
drag, startPoint x: 487, startPoint y: 130, endPoint x: 522, endPoint y: 165, distance: 49.2
click at [522, 165] on p "The great news is that you already have 13 sales KPIs configured and ready to u…" at bounding box center [416, 157] width 403 height 33
click at [18, 83] on icon at bounding box center [19, 84] width 11 height 11
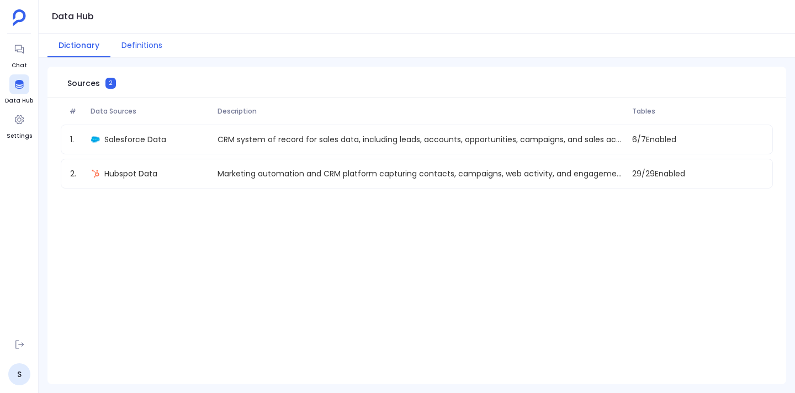
click at [138, 45] on button "Definitions" at bounding box center [141, 46] width 63 height 24
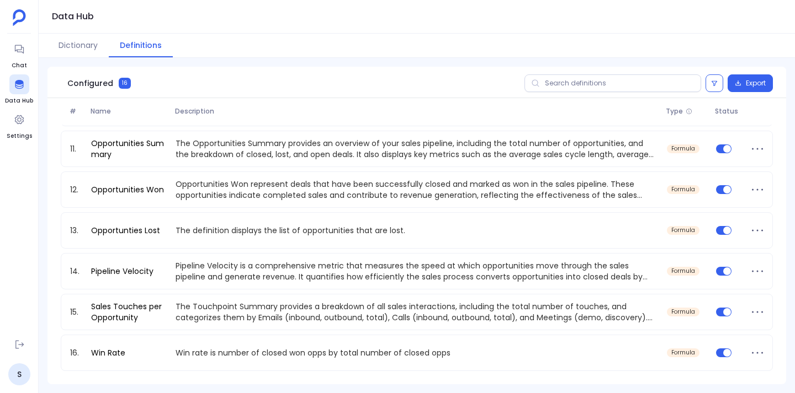
scroll to position [380, 0]
click at [16, 51] on icon at bounding box center [19, 49] width 11 height 11
